Goal: Task Accomplishment & Management: Use online tool/utility

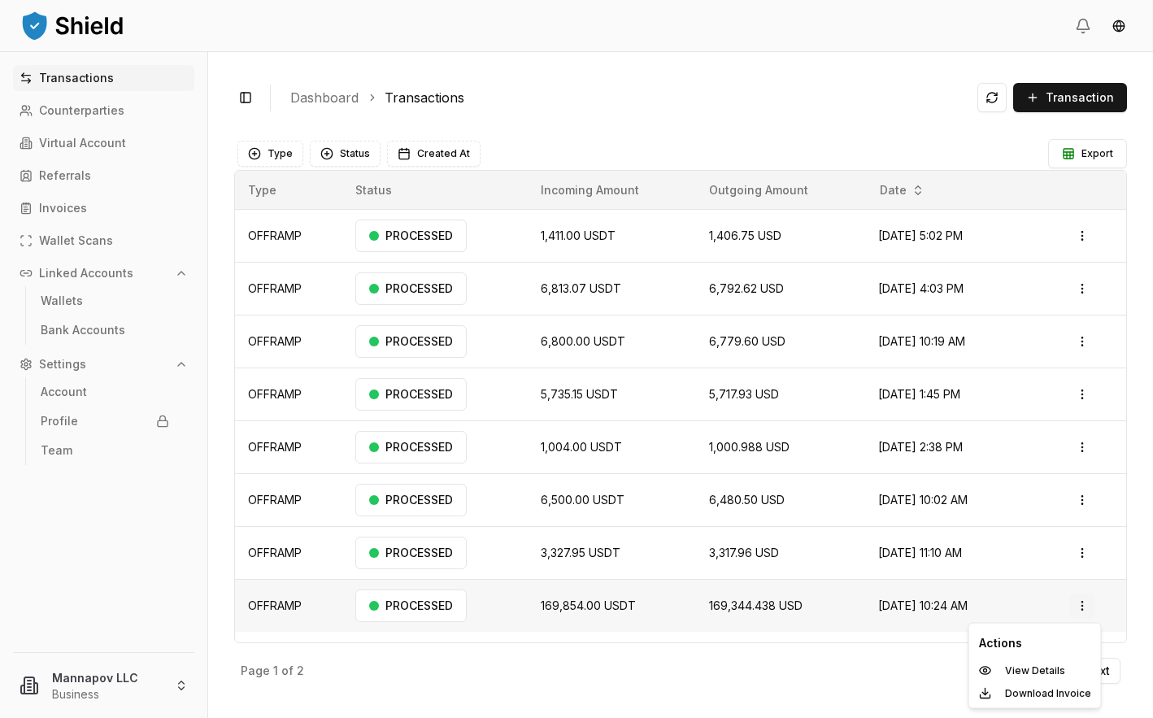
click at [685, 608] on html "Transactions Counterparties Virtual Account Referrals Invoices Wallet Scans Lin…" at bounding box center [576, 359] width 1153 height 718
click at [685, 672] on p "View Details" at bounding box center [1035, 671] width 60 height 10
click at [1093, 599] on html "Transactions Counterparties Virtual Account Referrals Invoices Wallet Scans Lin…" at bounding box center [576, 359] width 1153 height 718
click at [995, 670] on div "View Details" at bounding box center [1035, 671] width 125 height 23
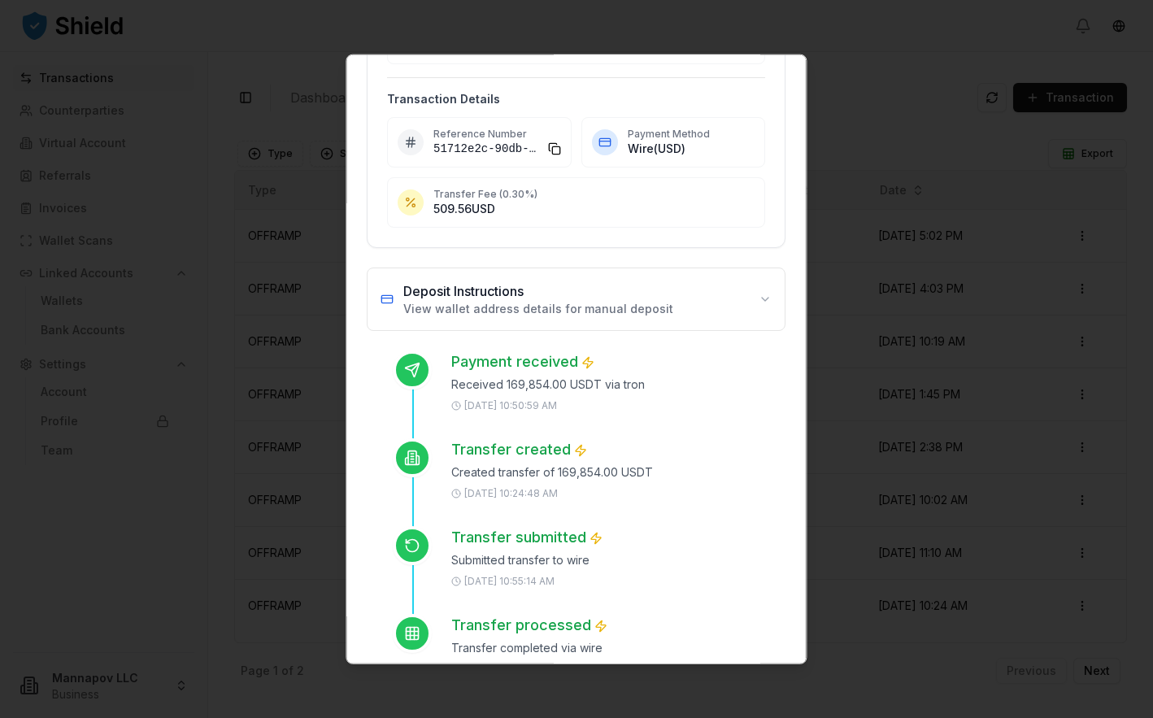
scroll to position [285, 0]
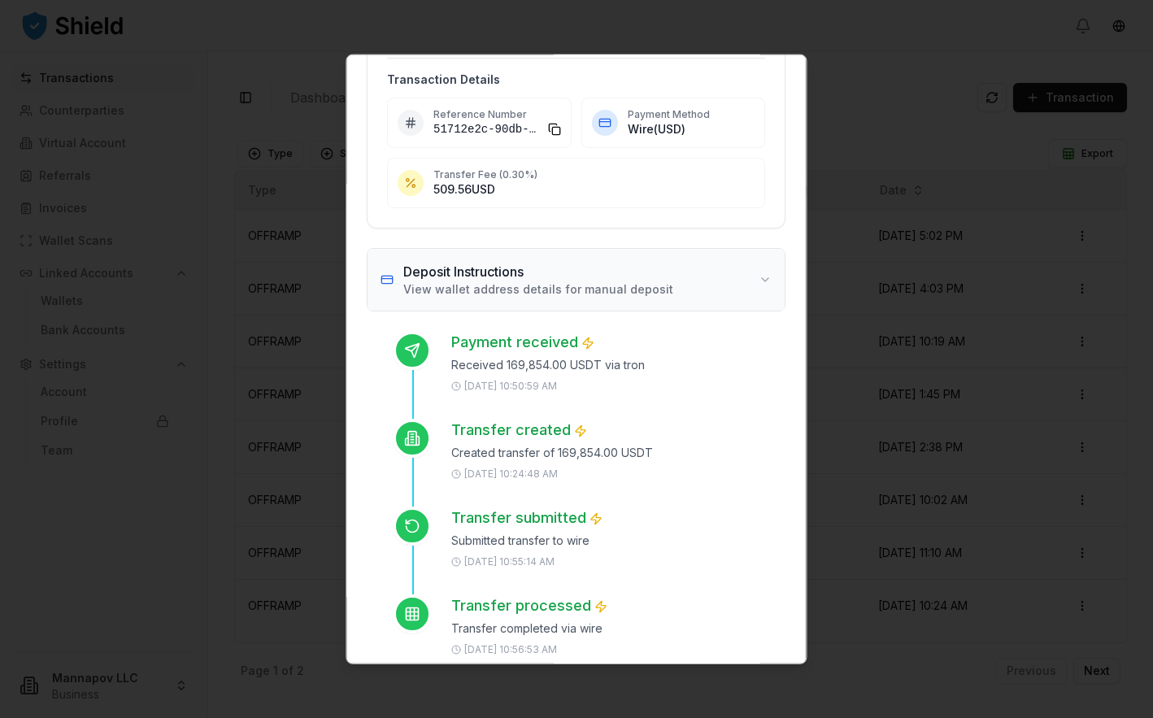
click at [765, 274] on button "Deposit Instructions View wallet address details for manual deposit" at bounding box center [576, 279] width 417 height 62
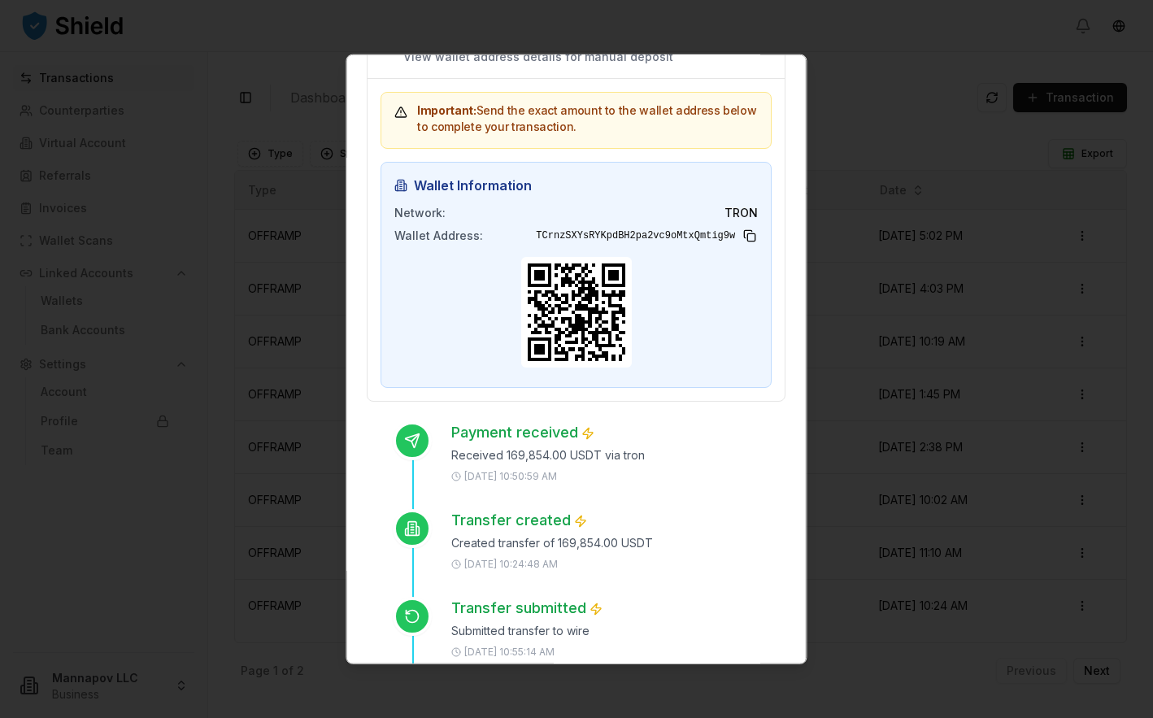
scroll to position [477, 0]
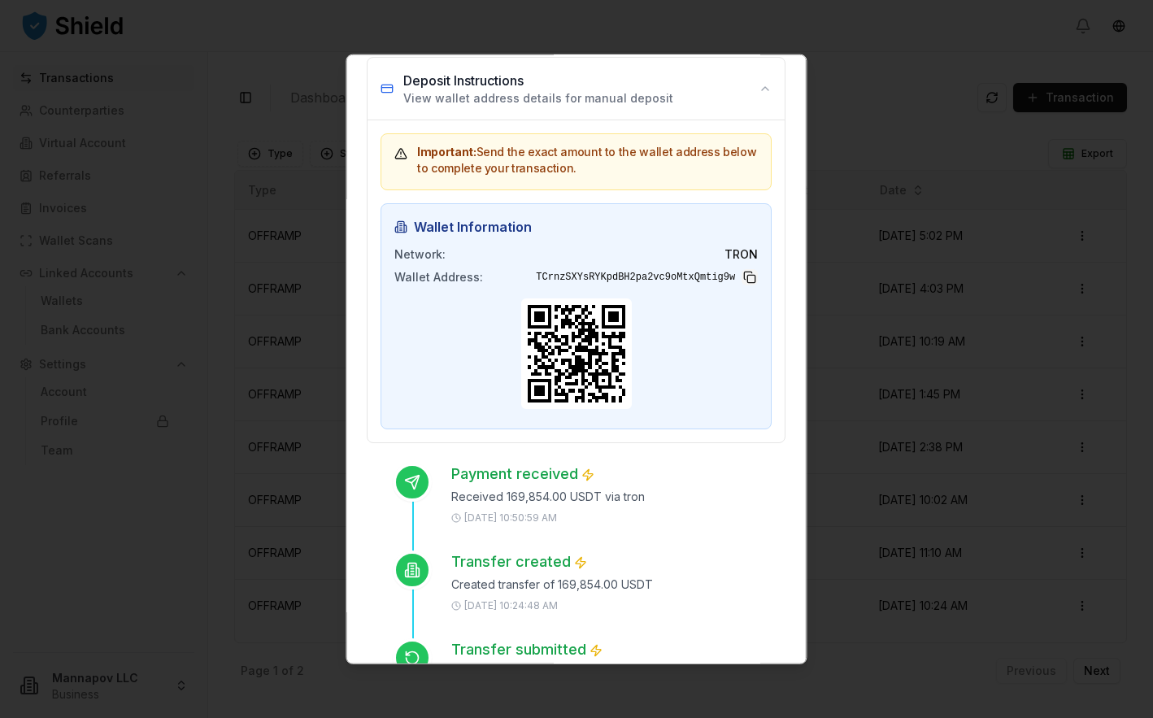
click at [751, 279] on button at bounding box center [751, 276] width 16 height 16
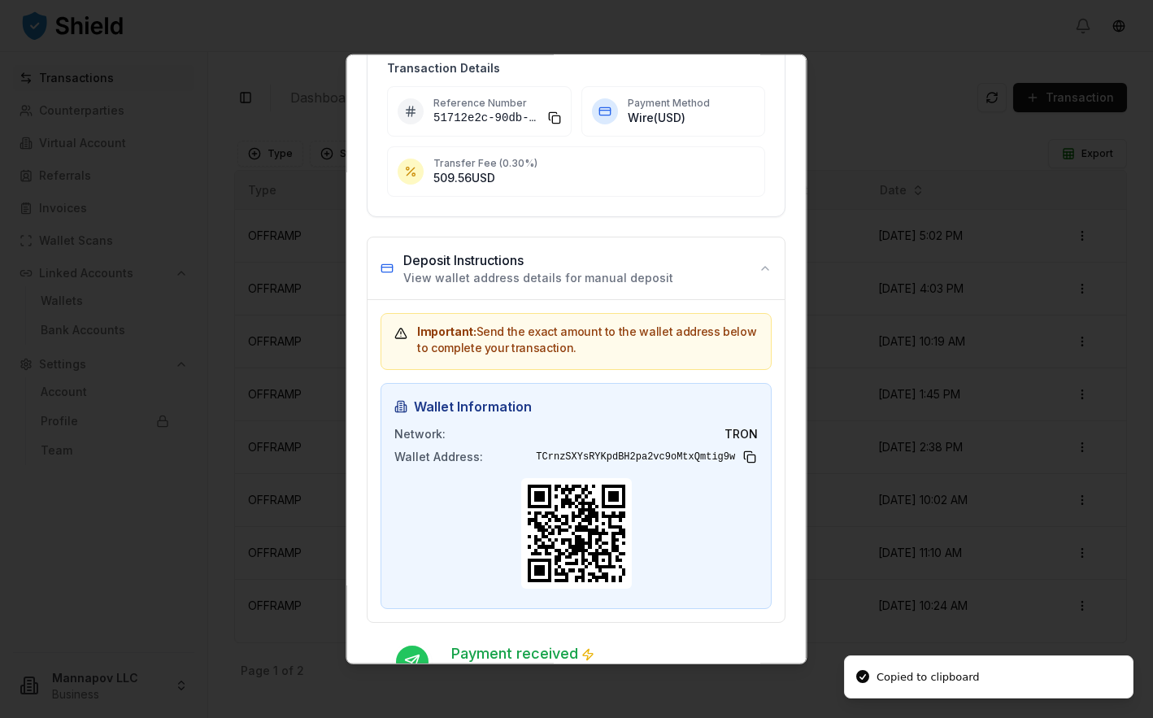
scroll to position [276, 0]
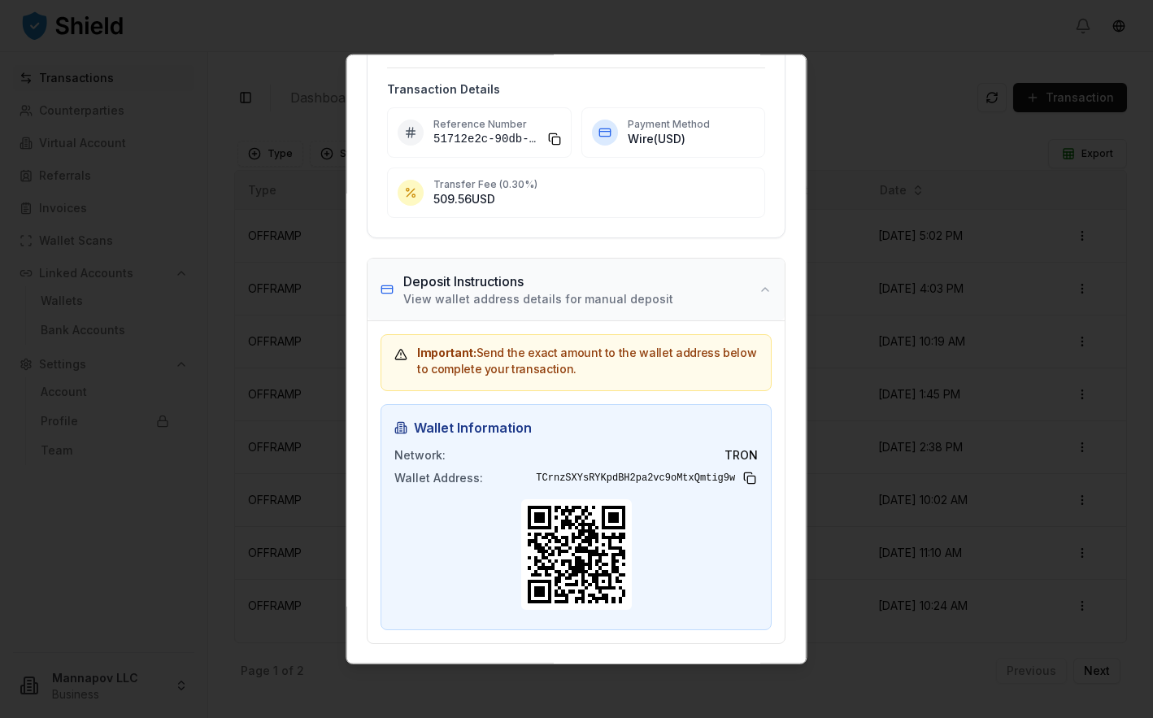
click at [768, 285] on button "Deposit Instructions View wallet address details for manual deposit" at bounding box center [576, 289] width 417 height 62
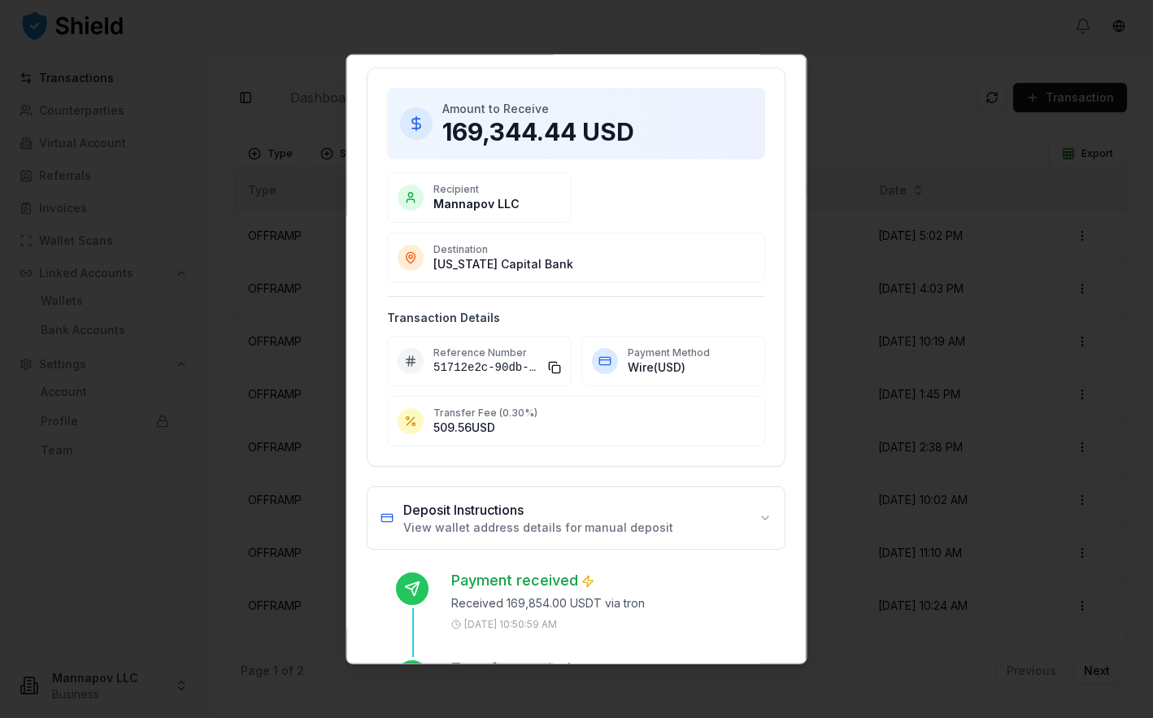
scroll to position [24, 0]
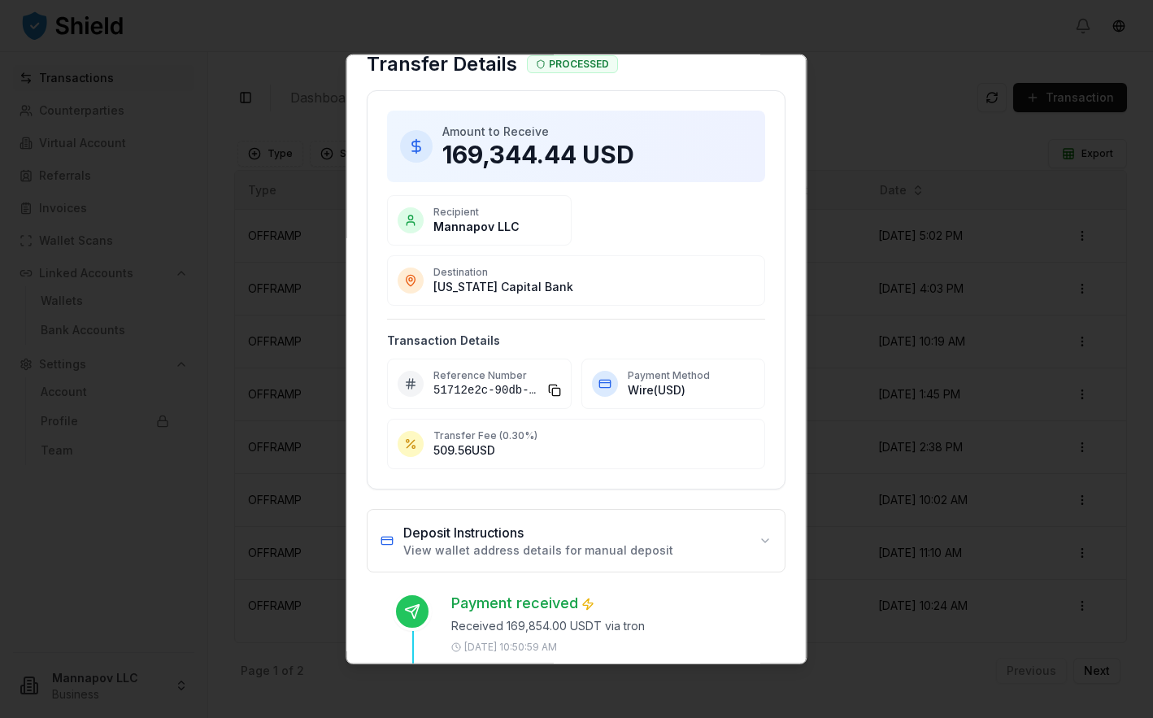
click at [587, 449] on p "509.56 USD" at bounding box center [593, 450] width 321 height 16
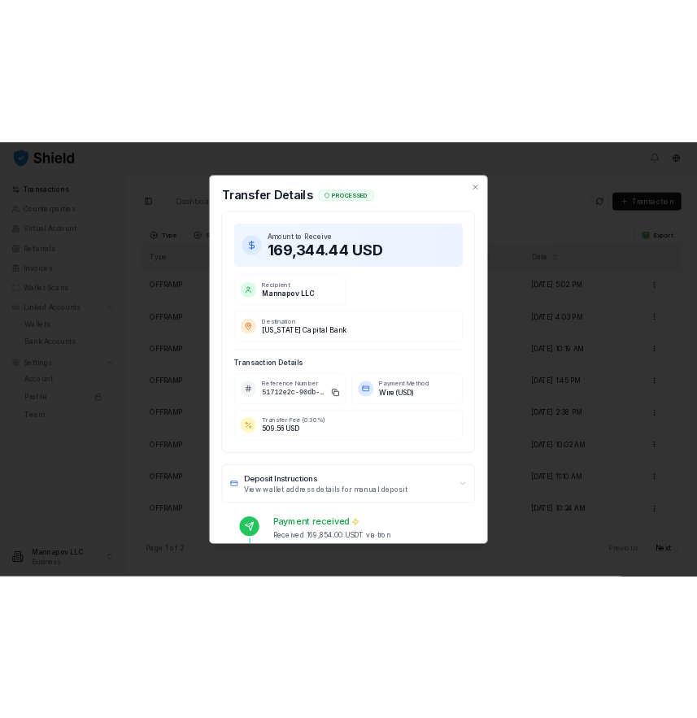
scroll to position [5, 0]
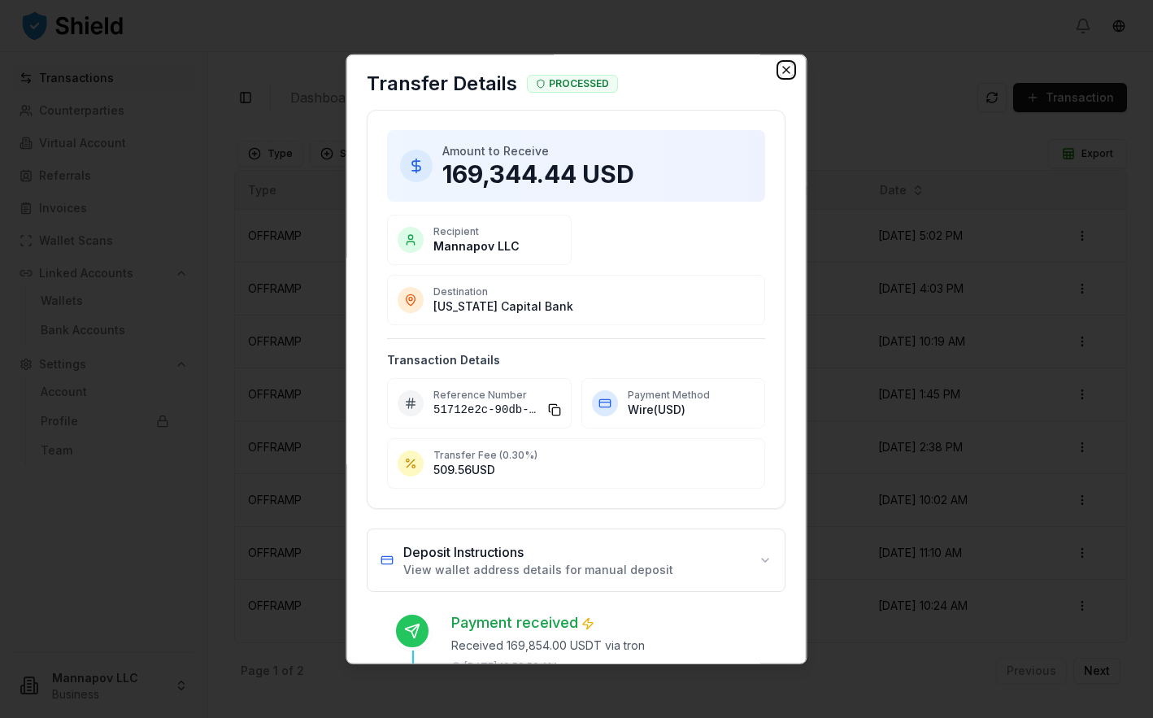
click at [787, 75] on icon "button" at bounding box center [787, 69] width 13 height 13
